Goal: Complete application form

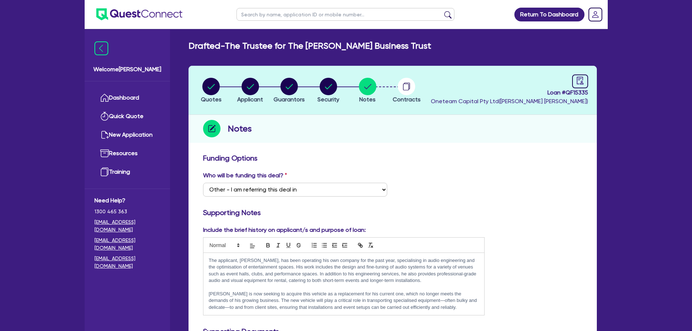
select select "Other"
click at [267, 12] on input "text" at bounding box center [346, 14] width 218 height 13
type input "R&R"
click button "submit" at bounding box center [448, 16] width 12 height 10
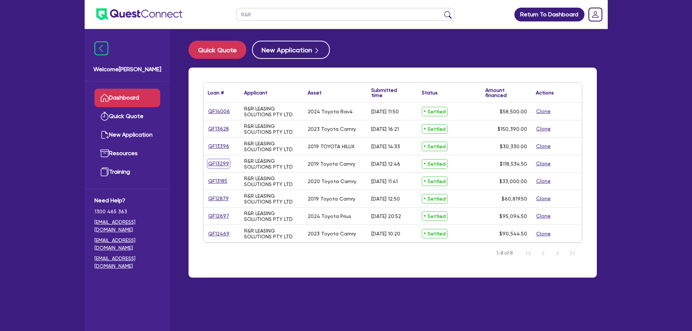
click at [216, 162] on link "QF13299" at bounding box center [219, 163] width 22 height 8
select select "CARS_AND_LIGHT_TRUCKS"
select select "PASSENGER_VEHICLES"
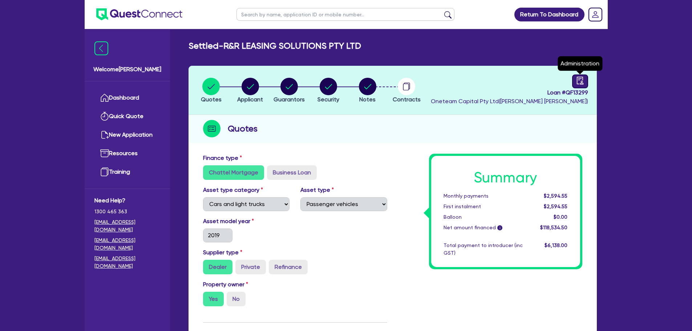
click at [581, 80] on icon "audit" at bounding box center [580, 81] width 8 height 8
select select "SETTLED"
select select "Azora"
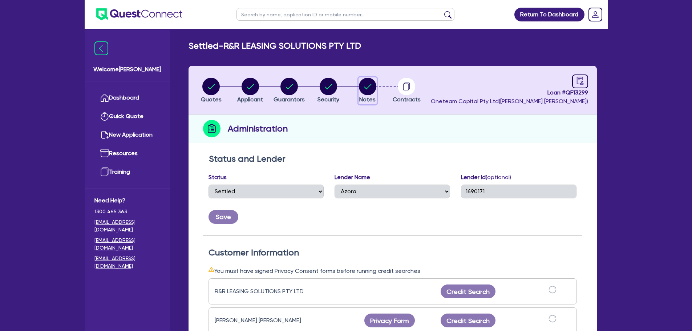
click at [366, 89] on circle "button" at bounding box center [367, 86] width 17 height 17
select select "Other"
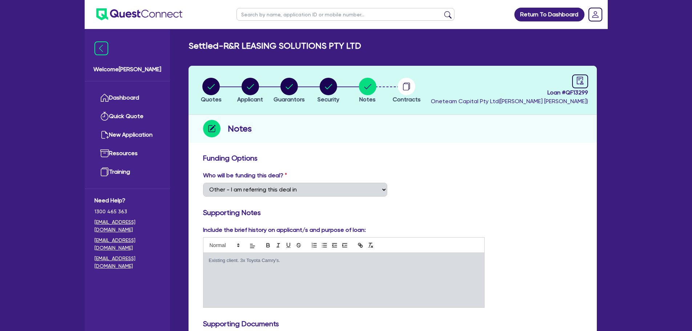
click at [282, 14] on input "text" at bounding box center [346, 14] width 218 height 13
type input "R&R"
click button "submit" at bounding box center [448, 16] width 12 height 10
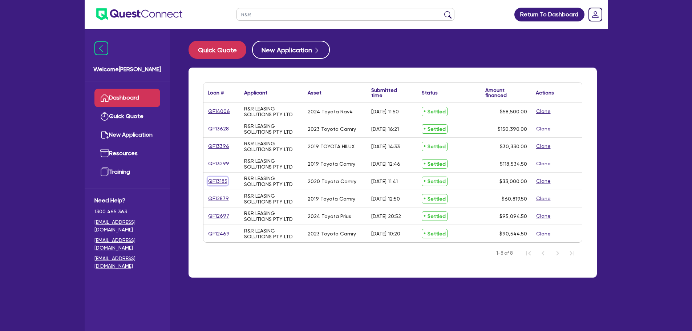
click at [222, 182] on link "QF13185" at bounding box center [218, 181] width 20 height 8
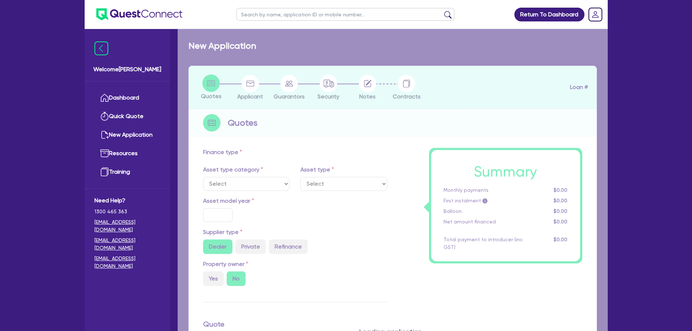
select select "CARS_AND_LIGHT_TRUCKS"
type input "2020"
radio input "true"
type input "33,000"
type input "4"
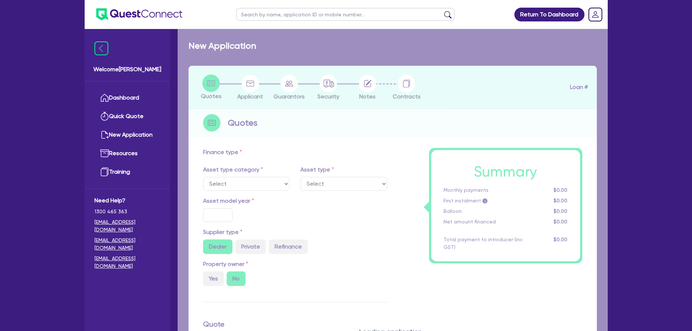
type input "1,320"
type input "9.25"
type input "495"
type input "900"
select select "PASSENGER_VEHICLES"
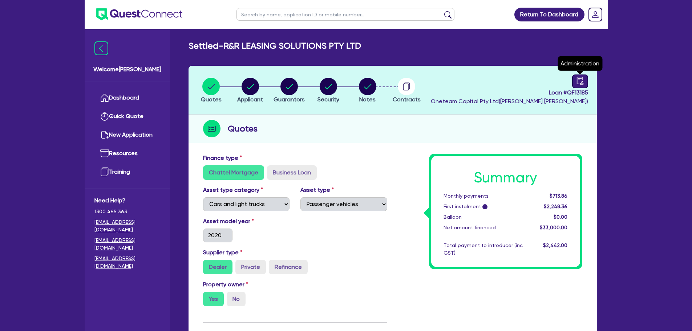
click at [575, 80] on link at bounding box center [580, 81] width 16 height 14
select select "SETTLED"
select select "Azora"
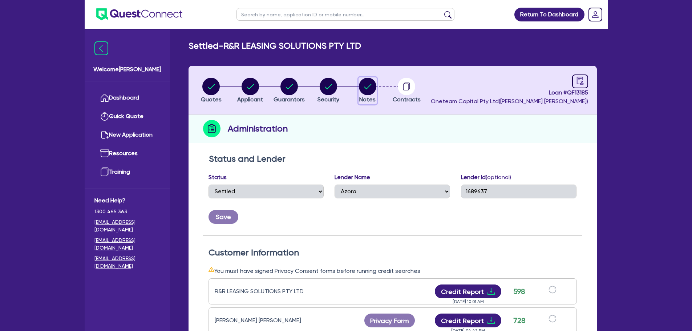
click at [366, 81] on circle "button" at bounding box center [367, 86] width 17 height 17
select select "Other"
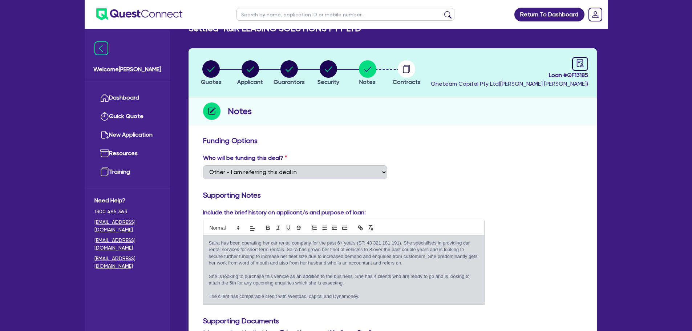
scroll to position [36, 0]
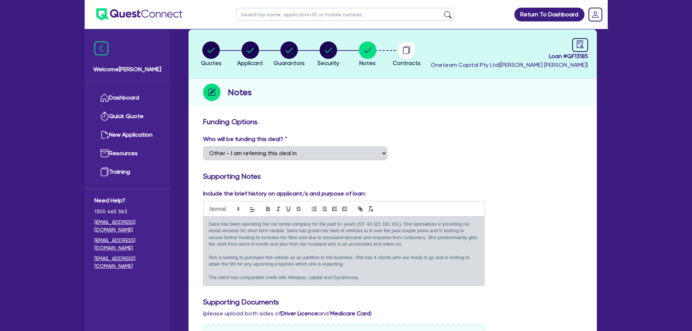
click at [504, 128] on div "Funding Options" at bounding box center [393, 123] width 390 height 12
click at [406, 80] on div "Notes" at bounding box center [393, 92] width 408 height 28
